Goal: Find specific fact: Find specific fact

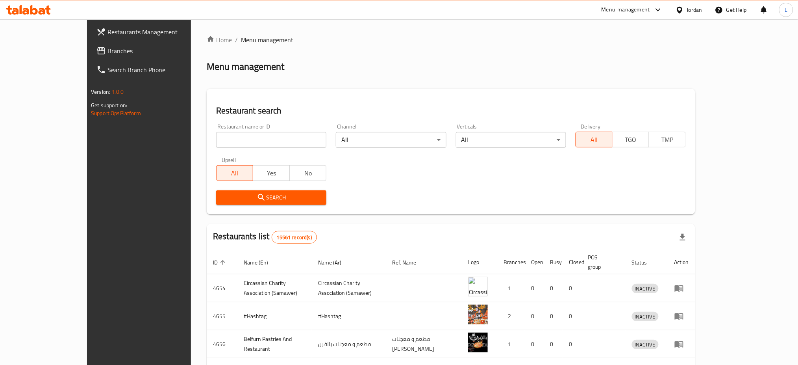
click at [216, 134] on input "search" at bounding box center [271, 140] width 110 height 16
click at [232, 193] on span "Search" at bounding box center [272, 198] width 98 height 10
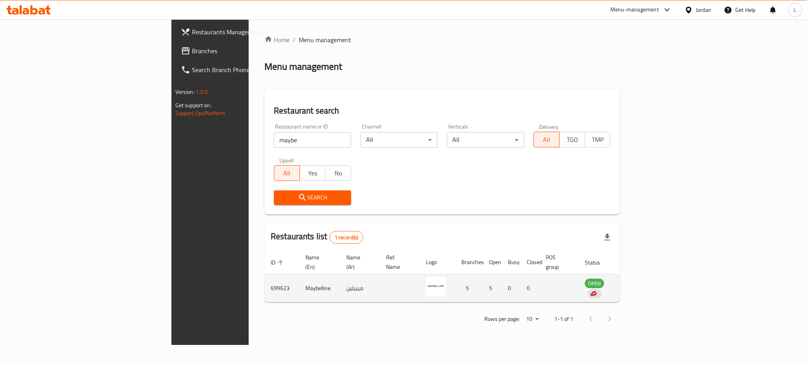
click at [299, 279] on td "Maybelline" at bounding box center [319, 288] width 41 height 28
copy td "Maybelline"
click at [264, 277] on td "699623" at bounding box center [281, 288] width 35 height 28
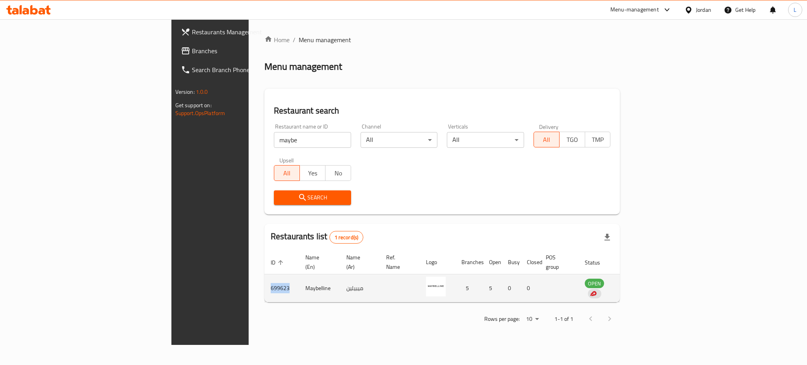
click at [264, 277] on td "699623" at bounding box center [281, 288] width 35 height 28
copy td "699623"
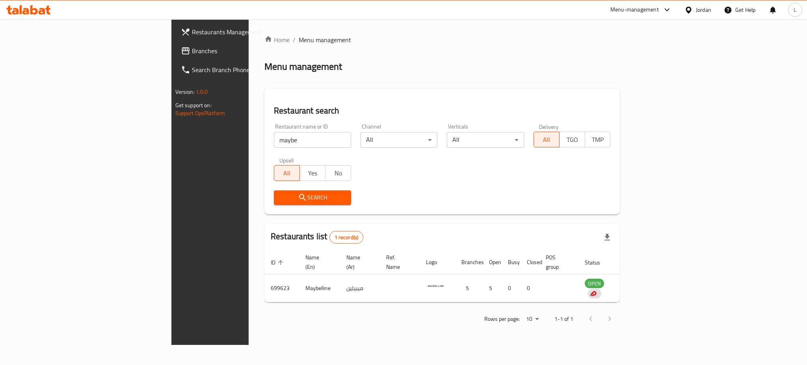
click at [274, 142] on input "maybe" at bounding box center [312, 140] width 77 height 16
type input "ي"
type input "department"
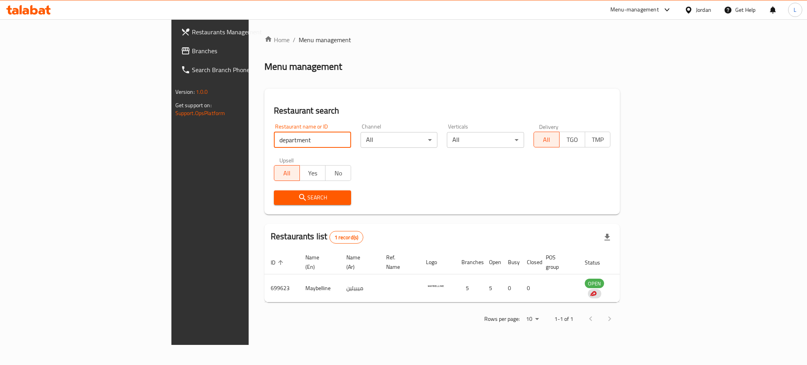
click button "Search" at bounding box center [312, 197] width 77 height 15
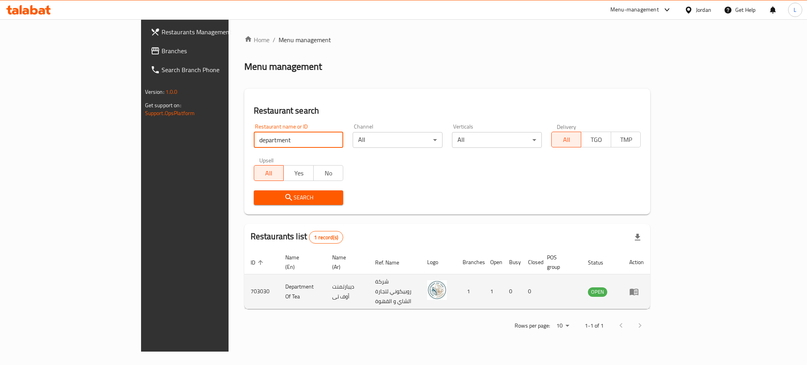
click at [279, 282] on td "Department Of Tea" at bounding box center [302, 291] width 47 height 35
copy td "Department Of Tea"
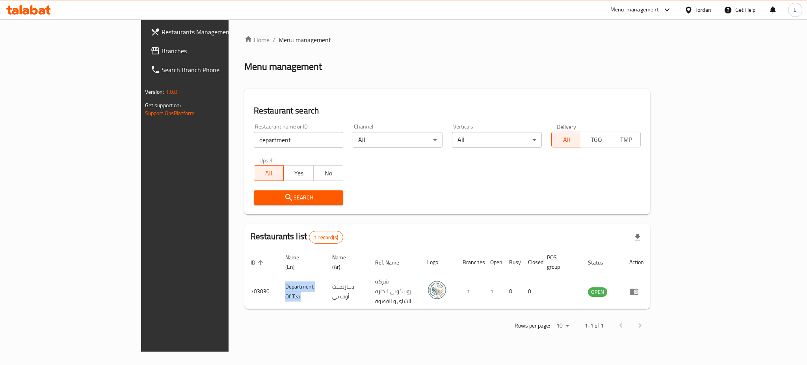
copy td "Department Of Tea"
